Goal: Information Seeking & Learning: Learn about a topic

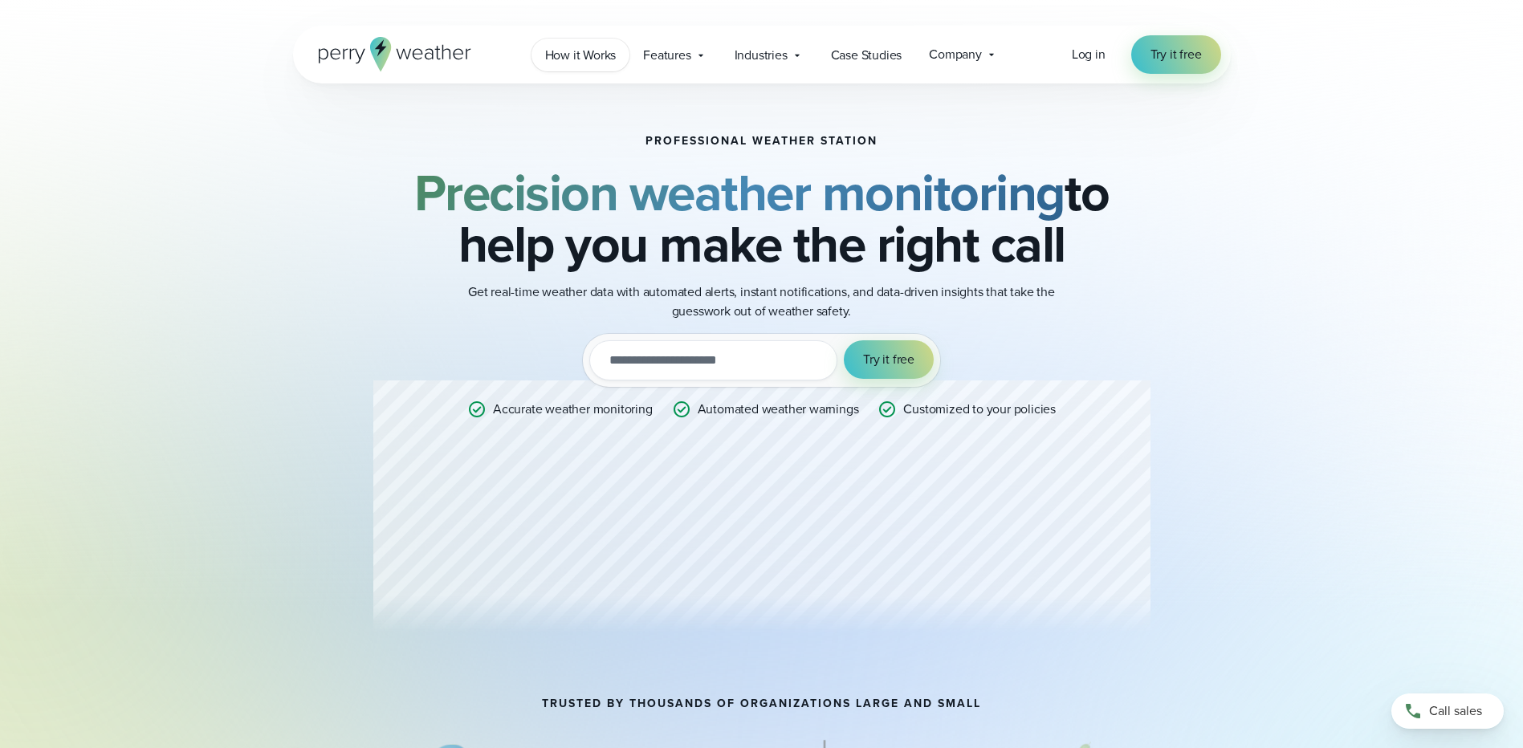
click at [601, 55] on span "How it Works" at bounding box center [580, 55] width 71 height 19
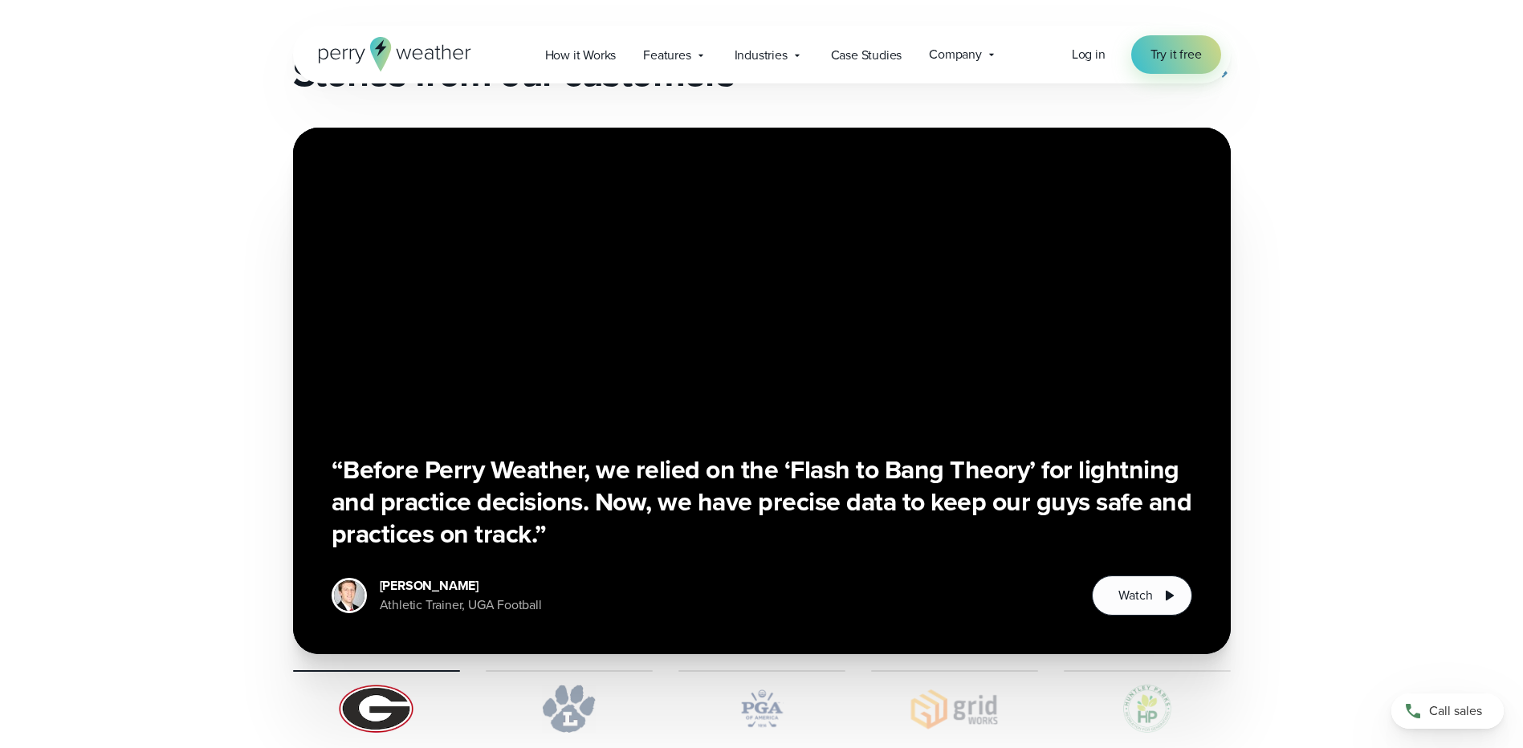
scroll to position [3051, 0]
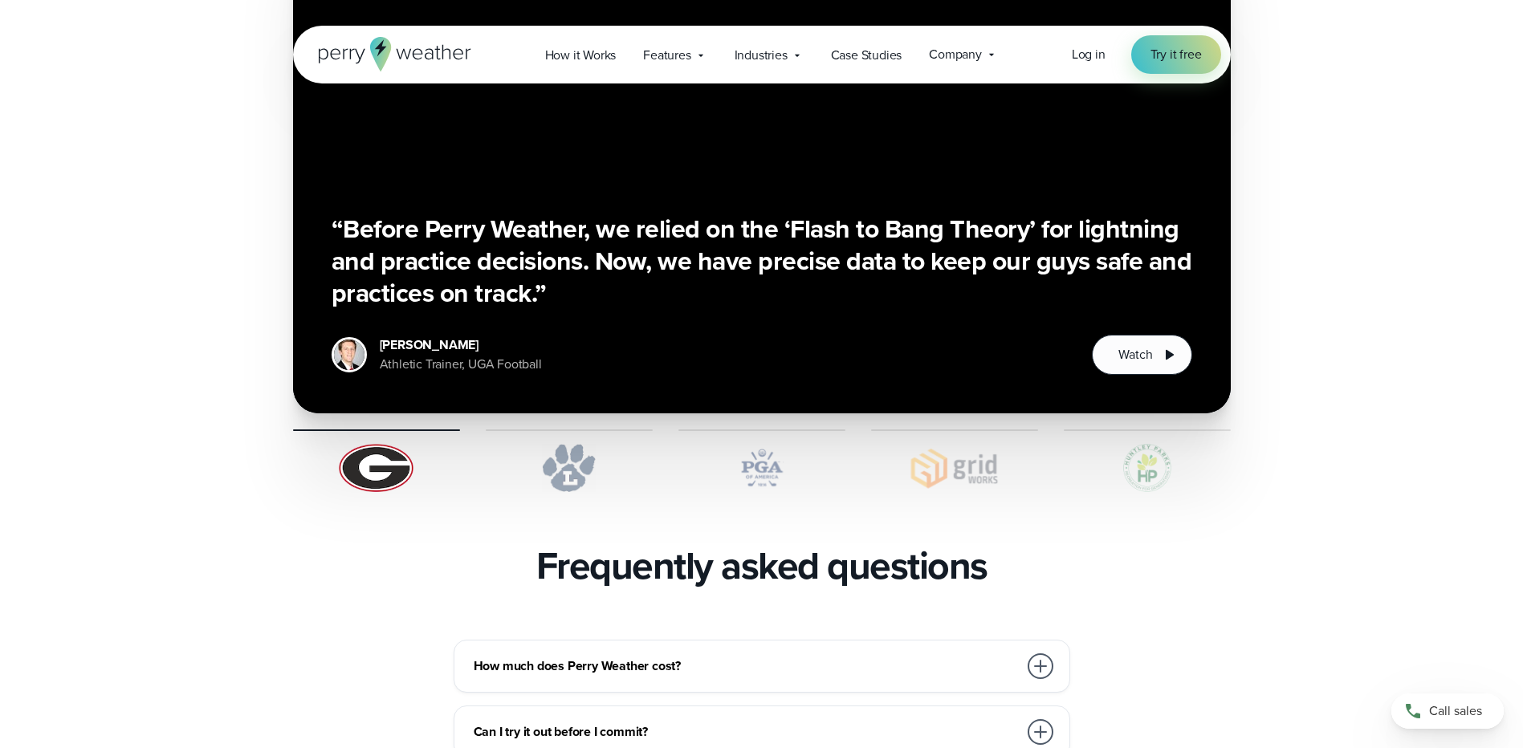
click at [788, 444] on img at bounding box center [762, 468] width 167 height 48
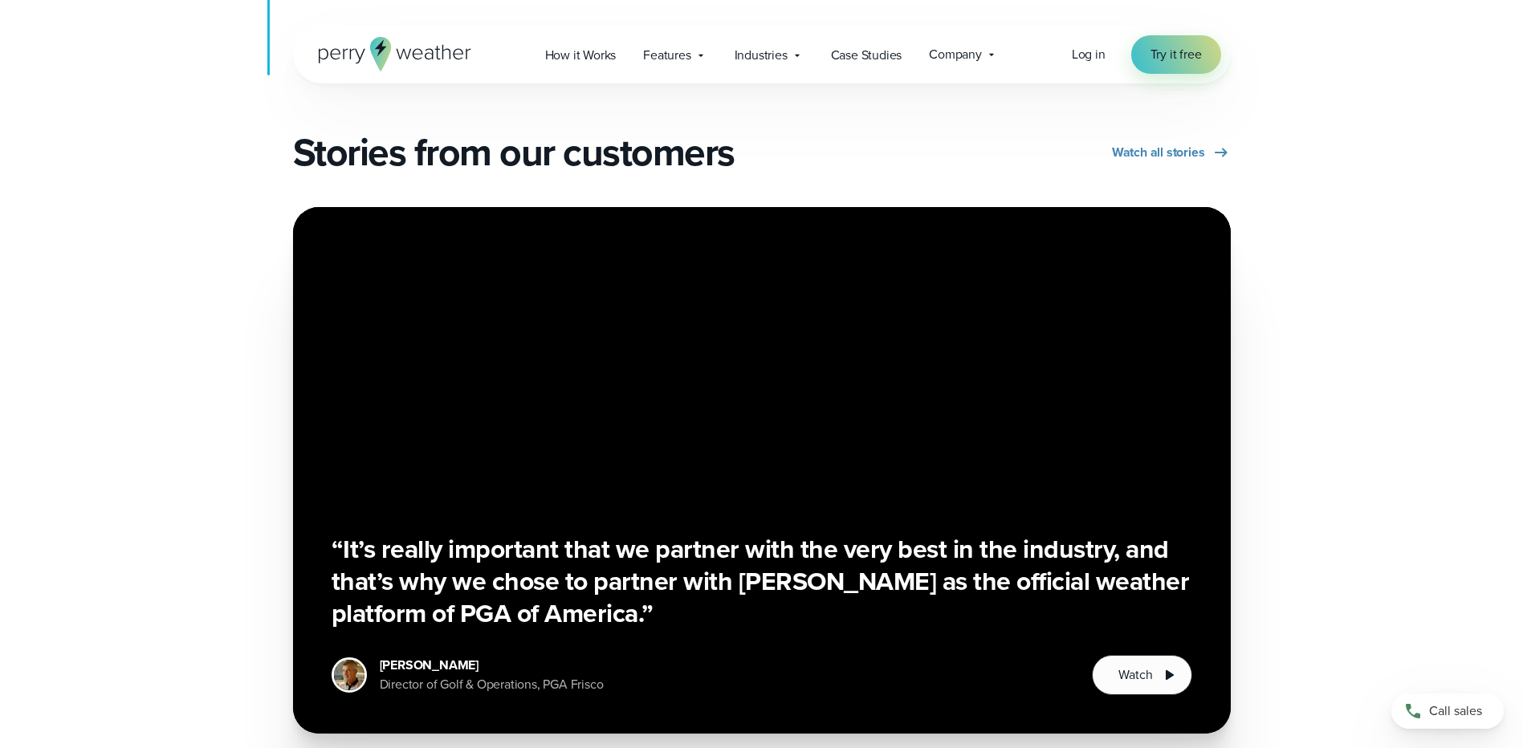
scroll to position [2730, 0]
click at [940, 64] on div "Company Contact Us Reach out to us for sales or support questions" at bounding box center [963, 55] width 96 height 34
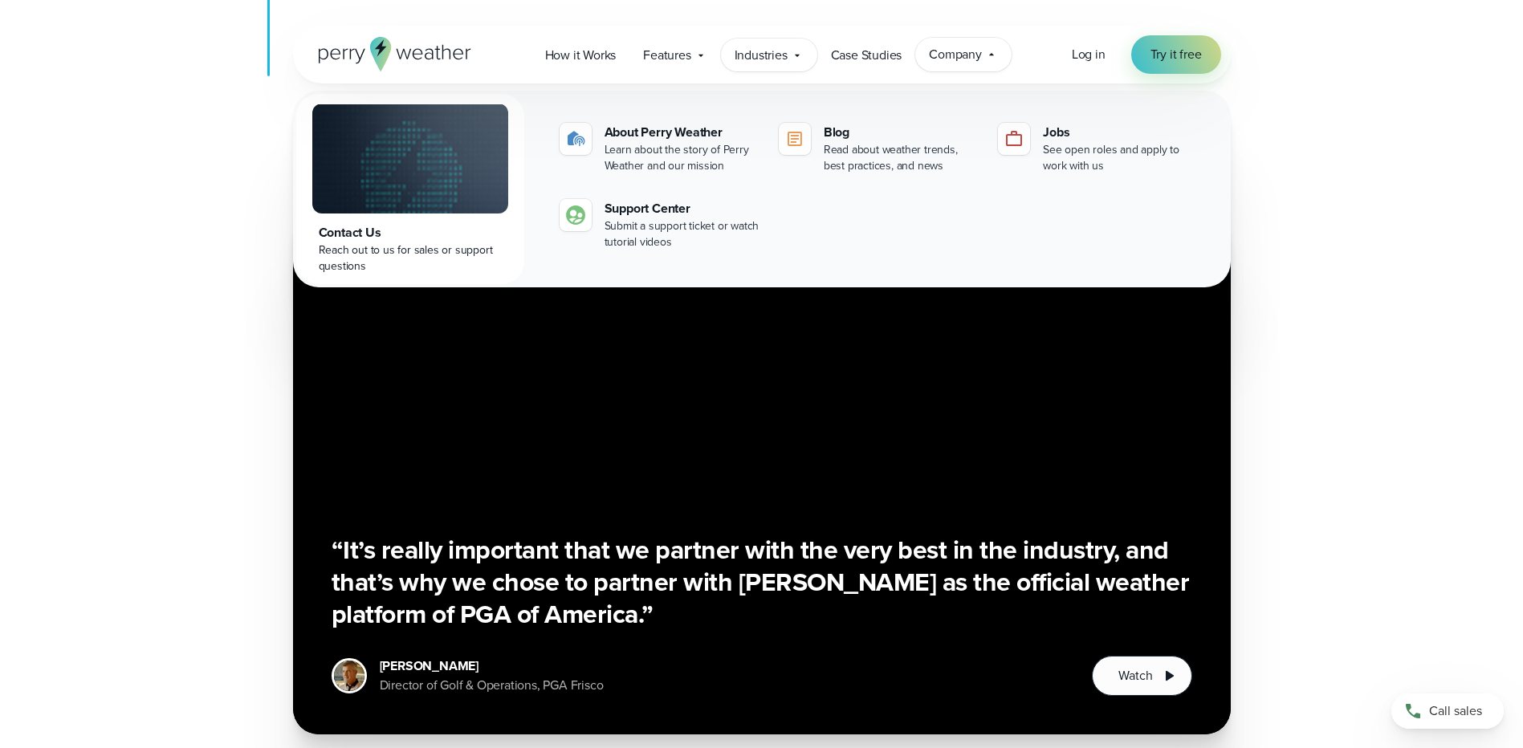
click at [776, 64] on span "Industries" at bounding box center [761, 55] width 53 height 19
